Goal: Find specific page/section: Find specific page/section

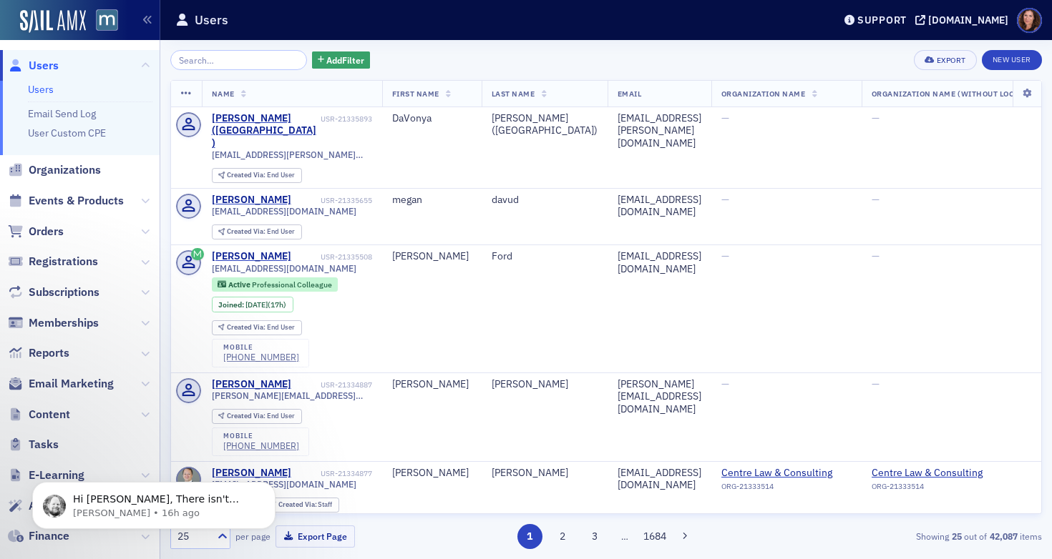
click at [93, 203] on span "Events & Products" at bounding box center [76, 201] width 95 height 16
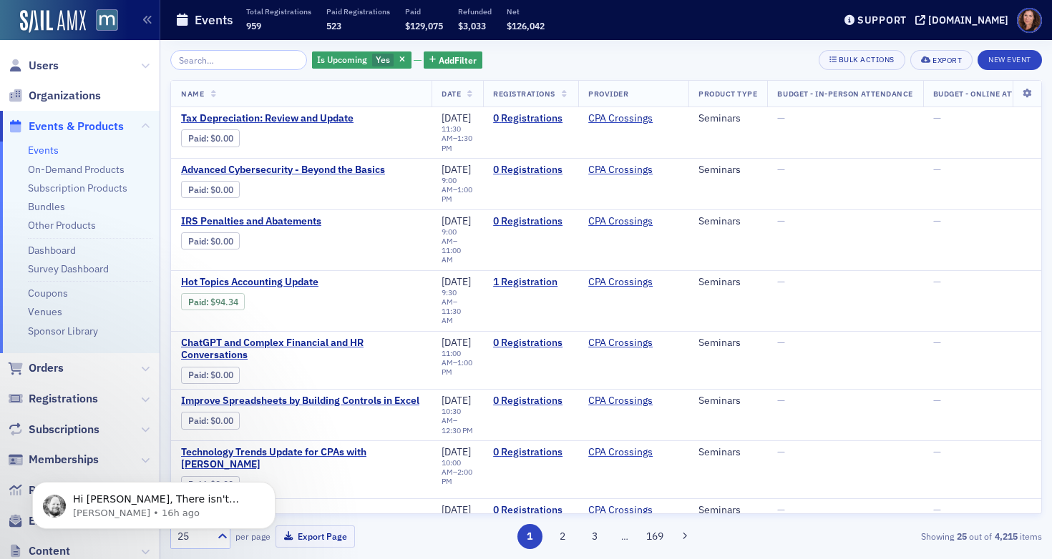
click at [243, 54] on input "search" at bounding box center [238, 60] width 137 height 20
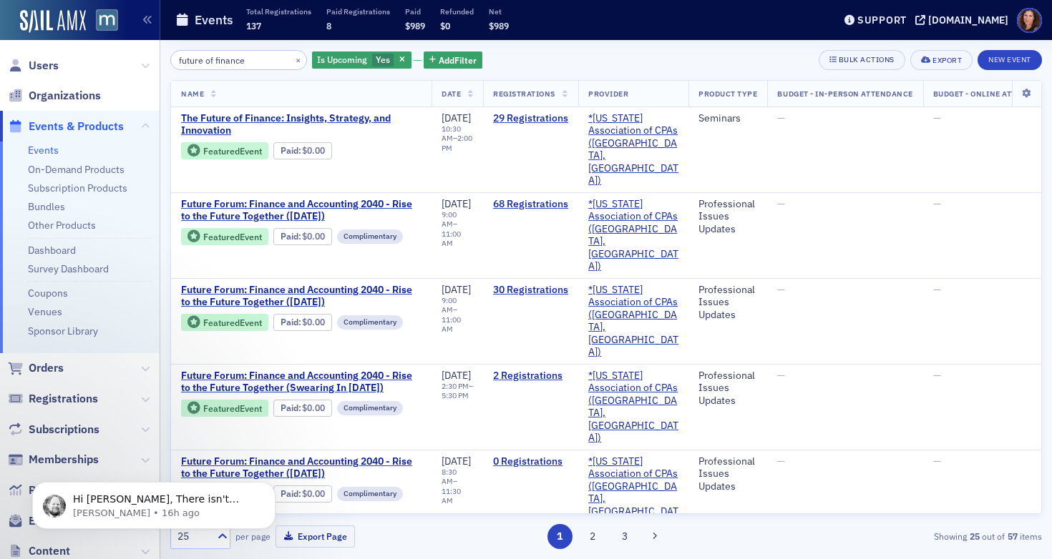
type input "future of finance"
